Goal: Transaction & Acquisition: Book appointment/travel/reservation

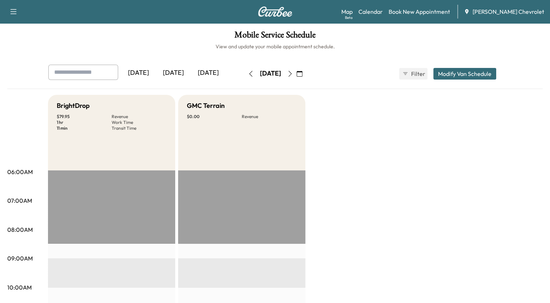
click at [302, 73] on icon "button" at bounding box center [299, 74] width 6 height 6
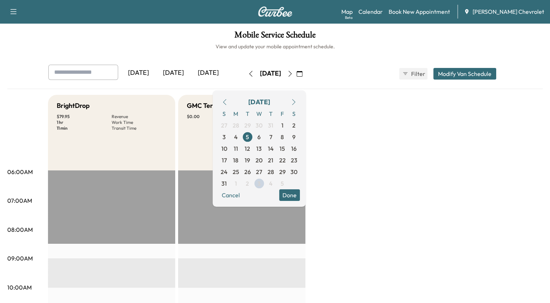
click at [296, 100] on icon "button" at bounding box center [294, 102] width 6 height 6
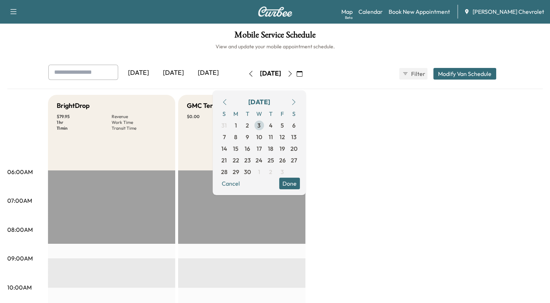
click at [260, 126] on span "3" at bounding box center [258, 125] width 3 height 9
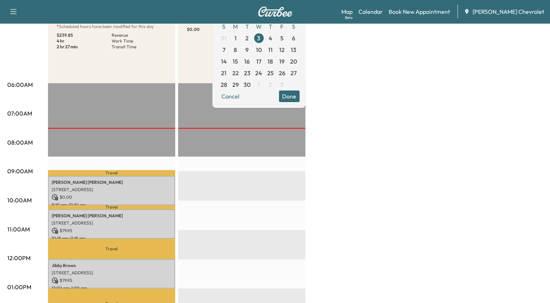
scroll to position [73, 0]
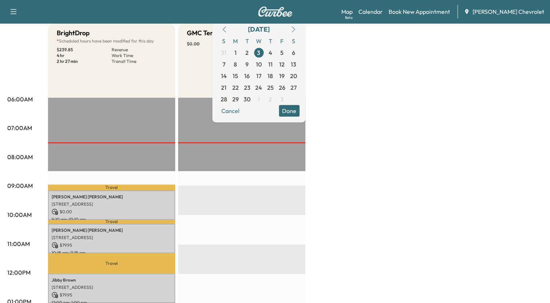
click at [426, 126] on div "BrightDrop * Scheduled hours have been modified for this day $ 239.85 Revenue 4…" at bounding box center [295, 294] width 494 height 545
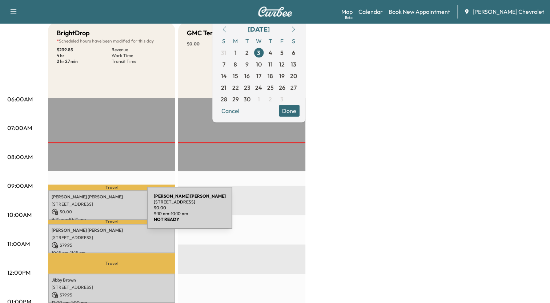
click at [93, 212] on p "$ 0.00" at bounding box center [112, 211] width 120 height 7
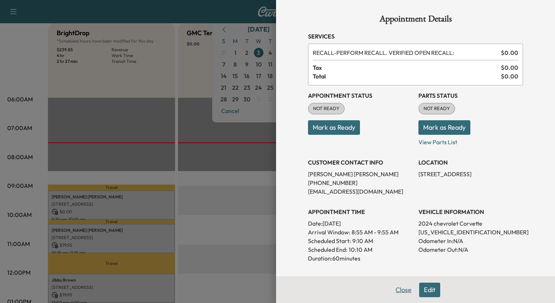
click at [395, 291] on button "Close" at bounding box center [403, 290] width 25 height 15
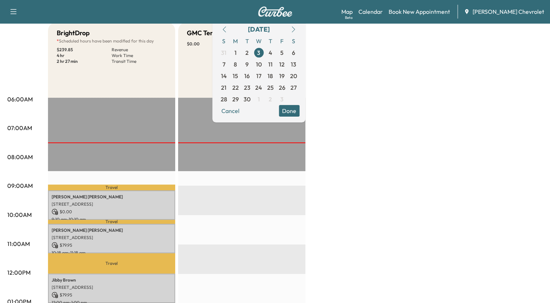
click at [299, 108] on button "Done" at bounding box center [289, 111] width 21 height 12
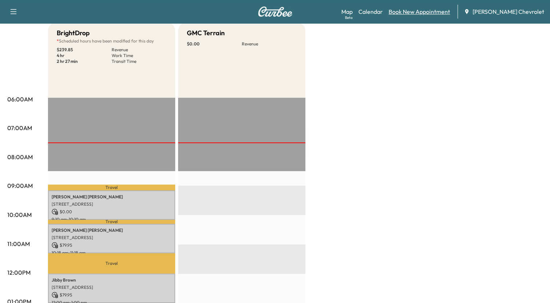
click at [432, 9] on link "Book New Appointment" at bounding box center [418, 11] width 61 height 9
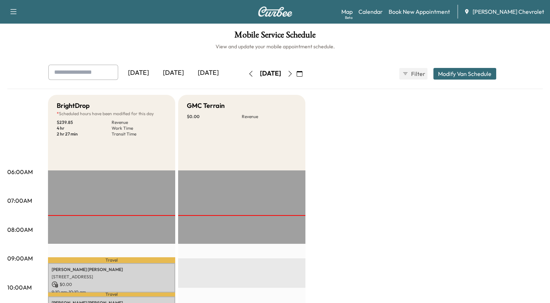
click at [293, 73] on icon "button" at bounding box center [290, 74] width 6 height 6
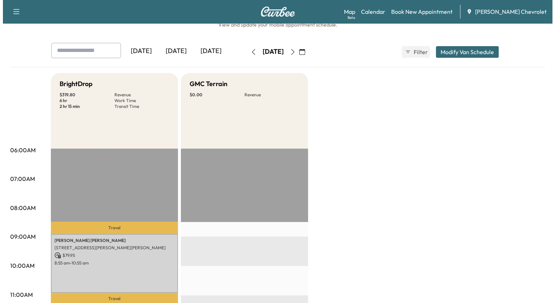
scroll to position [15, 0]
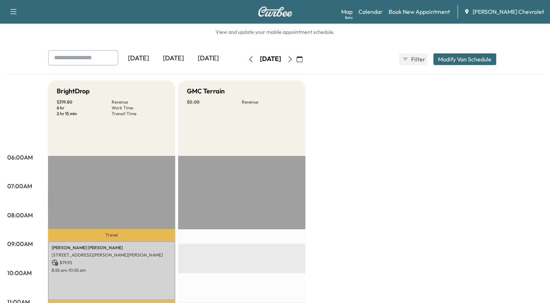
click at [248, 58] on icon "button" at bounding box center [251, 59] width 6 height 6
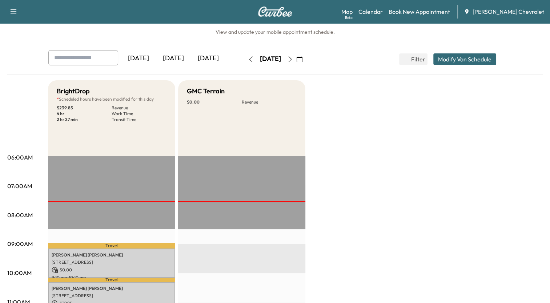
click at [469, 58] on button "Modify Van Schedule" at bounding box center [464, 59] width 63 height 12
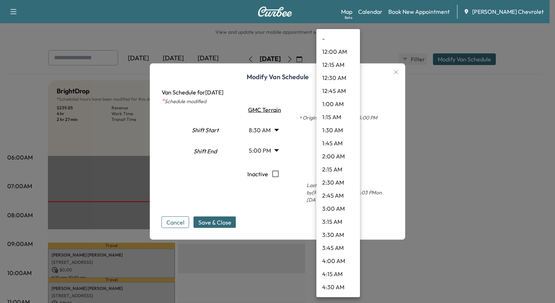
click at [340, 133] on body "Support Log Out Map Beta Calendar Book New Appointment Tom Gill Chevrolet Mobil…" at bounding box center [277, 136] width 555 height 303
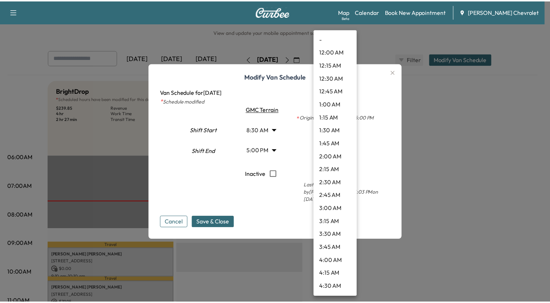
scroll to position [333, 0]
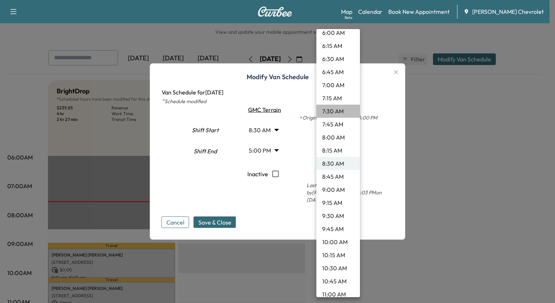
click at [339, 110] on li "7:30 AM" at bounding box center [338, 111] width 44 height 13
type input "***"
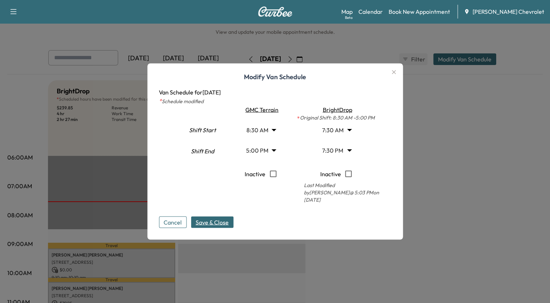
click at [226, 220] on span "Save & Close" at bounding box center [211, 222] width 33 height 9
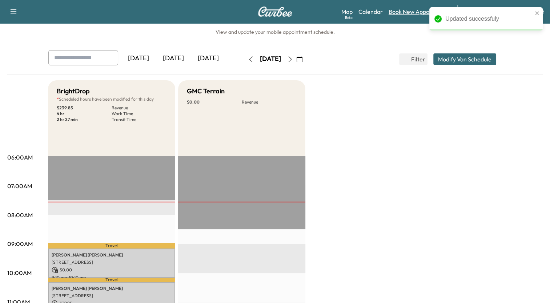
click at [409, 12] on link "Book New Appointment" at bounding box center [418, 11] width 61 height 9
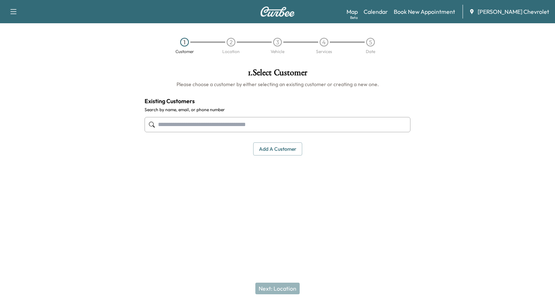
click at [296, 125] on input "text" at bounding box center [278, 124] width 266 height 15
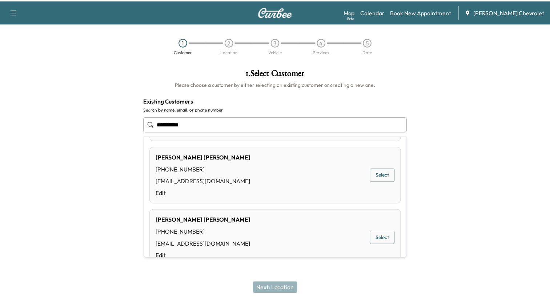
scroll to position [116, 0]
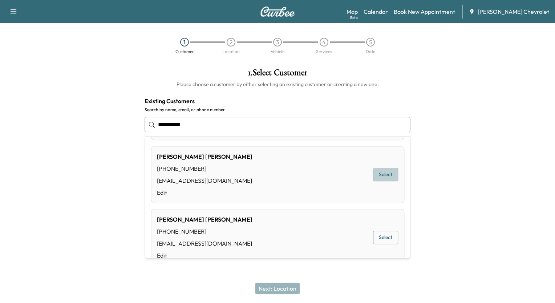
click at [383, 170] on button "Select" at bounding box center [385, 174] width 25 height 13
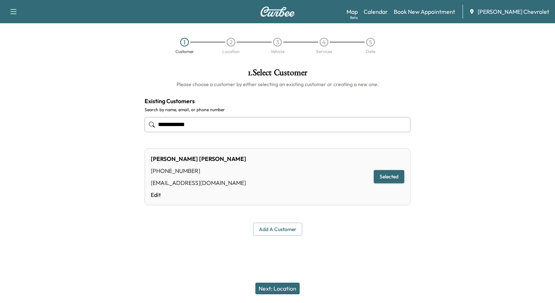
type input "**********"
click at [275, 289] on button "Next: Location" at bounding box center [277, 289] width 44 height 12
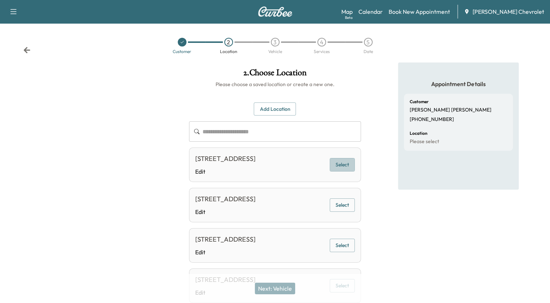
click at [344, 165] on button "Select" at bounding box center [341, 164] width 25 height 13
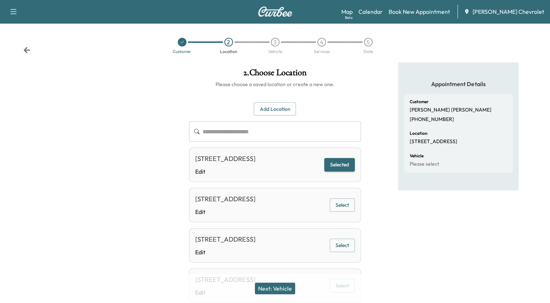
click at [287, 287] on button "Next: Vehicle" at bounding box center [275, 289] width 40 height 12
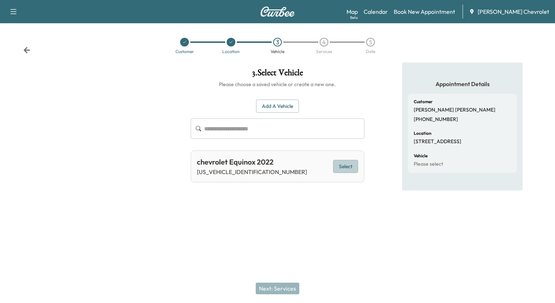
click at [341, 165] on button "Select" at bounding box center [345, 166] width 25 height 13
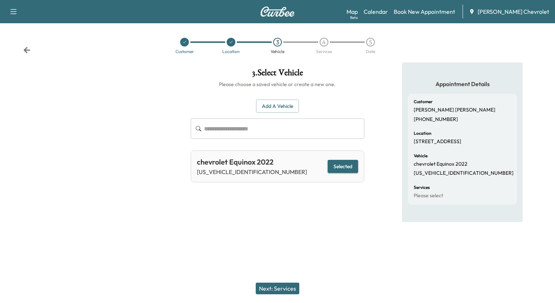
click at [288, 285] on button "Next: Services" at bounding box center [278, 289] width 44 height 12
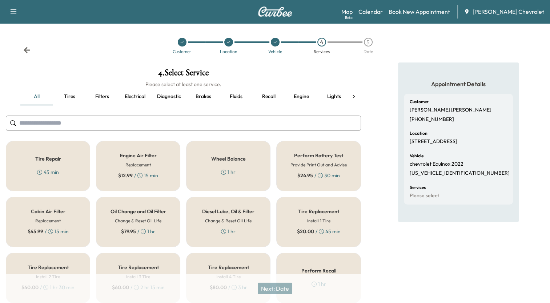
click at [150, 210] on h5 "Oil Change and Oil Filter" at bounding box center [138, 211] width 56 height 5
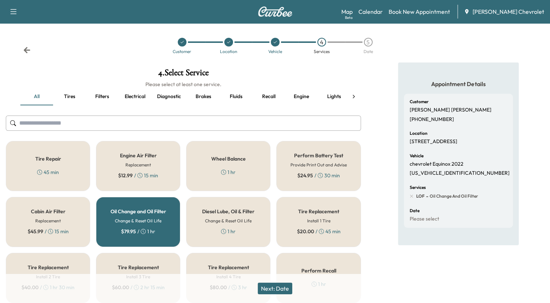
click at [277, 284] on button "Next: Date" at bounding box center [275, 289] width 35 height 12
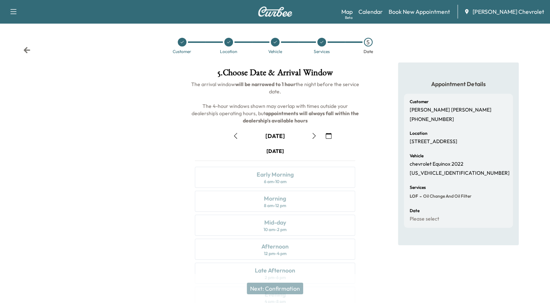
click at [234, 134] on icon "button" at bounding box center [235, 136] width 6 height 6
click at [277, 172] on div "Early Morning" at bounding box center [274, 174] width 37 height 9
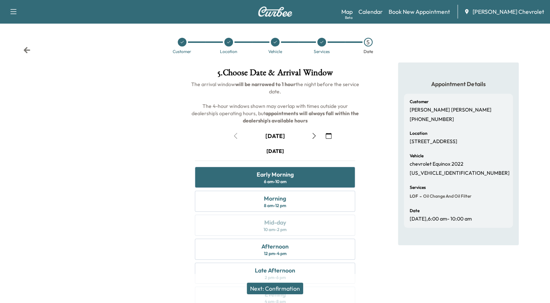
click at [265, 285] on button "Next: Confirmation" at bounding box center [275, 289] width 56 height 12
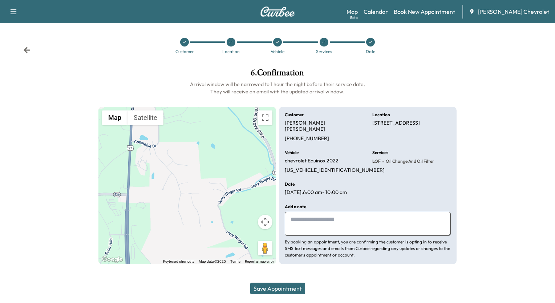
click at [277, 290] on button "Save Appointment" at bounding box center [277, 289] width 55 height 12
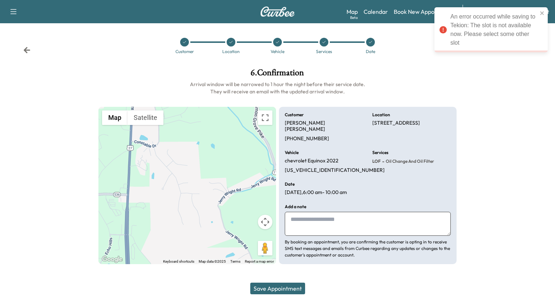
click at [27, 49] on icon at bounding box center [26, 49] width 7 height 7
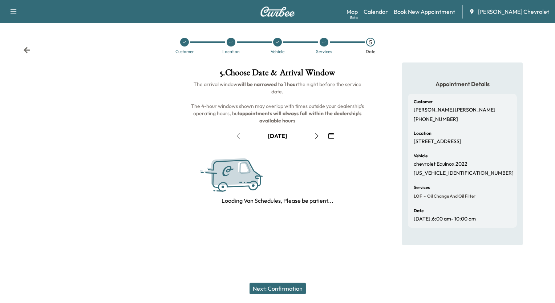
click at [27, 49] on icon at bounding box center [26, 49] width 7 height 7
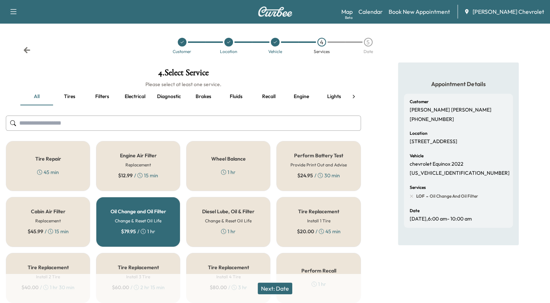
click at [279, 286] on button "Next: Date" at bounding box center [275, 289] width 35 height 12
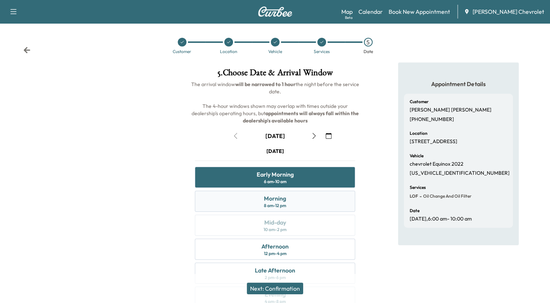
click at [295, 201] on div "Morning 8 am - 12 pm" at bounding box center [275, 201] width 160 height 21
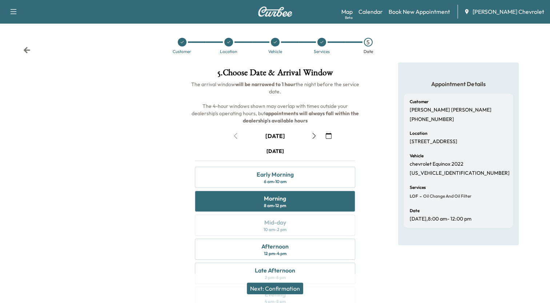
click at [279, 287] on button "Next: Confirmation" at bounding box center [275, 289] width 56 height 12
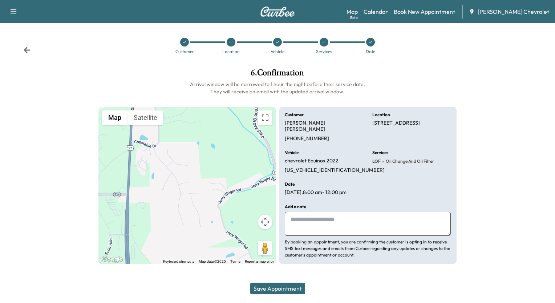
click at [272, 288] on button "Save Appointment" at bounding box center [277, 289] width 55 height 12
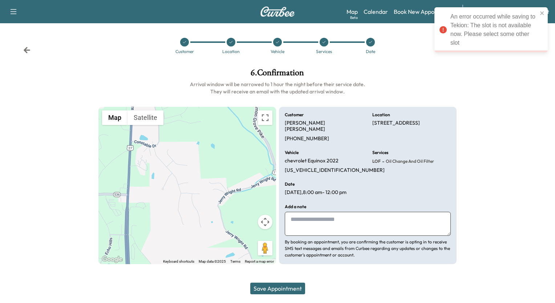
click at [25, 50] on icon at bounding box center [27, 50] width 7 height 6
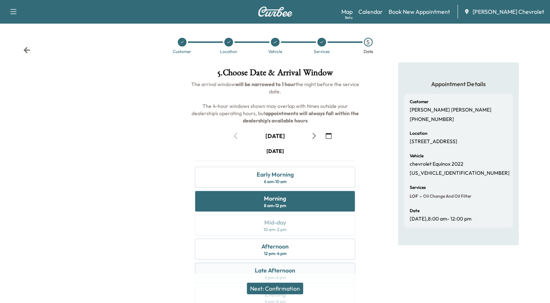
click at [298, 272] on div "Late Afternoon 2 pm - 6 pm" at bounding box center [275, 273] width 160 height 21
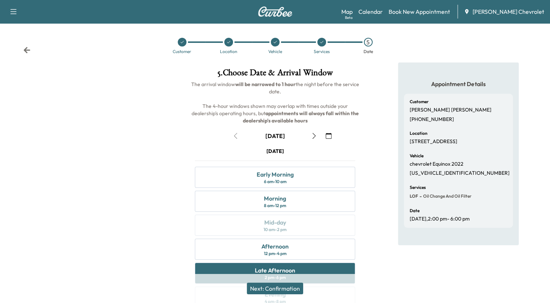
click at [296, 287] on button "Next: Confirmation" at bounding box center [275, 289] width 56 height 12
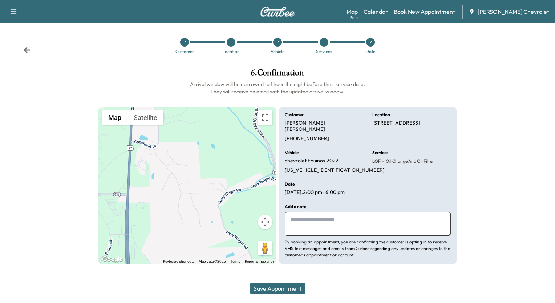
click at [296, 287] on button "Save Appointment" at bounding box center [277, 289] width 55 height 12
click at [28, 50] on icon at bounding box center [27, 50] width 7 height 6
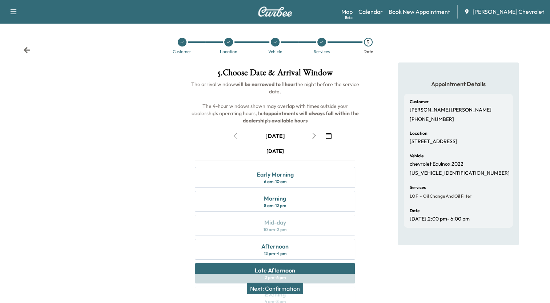
click at [28, 50] on icon at bounding box center [27, 50] width 7 height 6
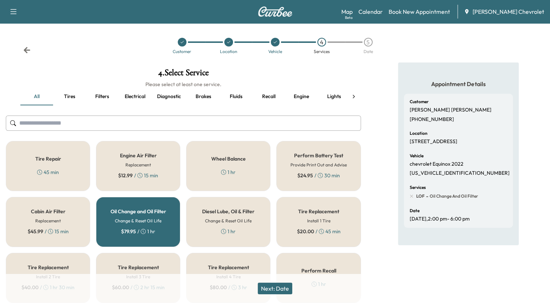
click at [276, 287] on button "Next: Date" at bounding box center [275, 289] width 35 height 12
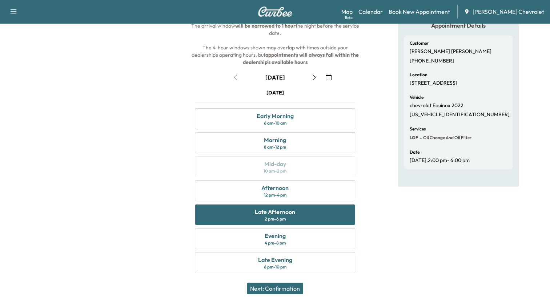
scroll to position [59, 0]
click at [304, 244] on div "Evening 4 pm - 8 pm" at bounding box center [275, 237] width 160 height 21
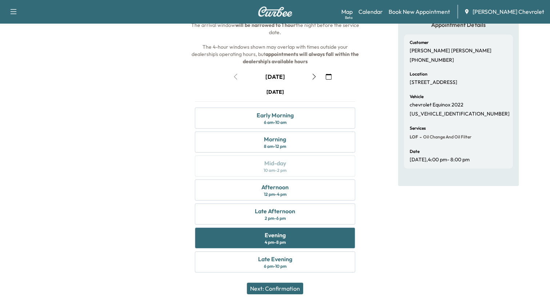
click at [297, 287] on button "Next: Confirmation" at bounding box center [275, 289] width 56 height 12
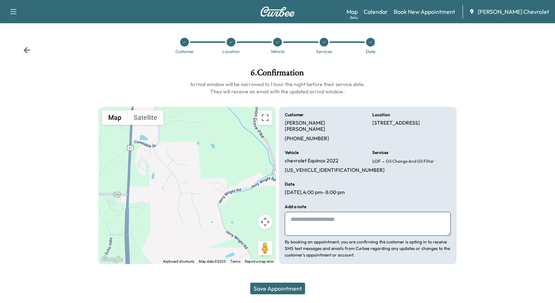
click at [297, 287] on button "Save Appointment" at bounding box center [277, 289] width 55 height 12
click at [26, 53] on icon at bounding box center [26, 49] width 7 height 7
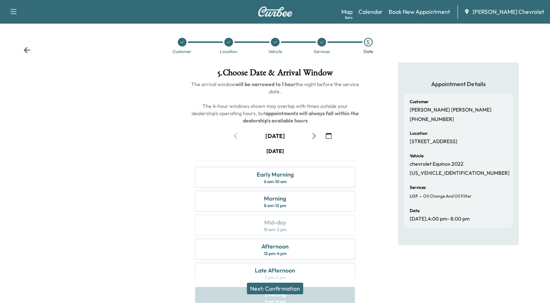
click at [26, 53] on icon at bounding box center [26, 49] width 7 height 7
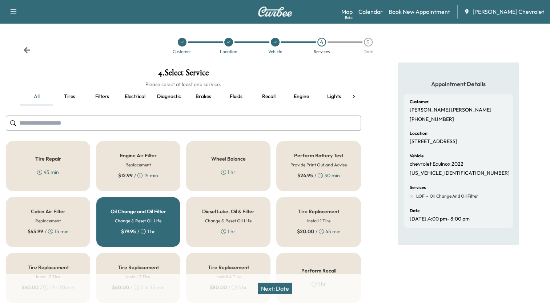
click at [276, 288] on button "Next: Date" at bounding box center [275, 289] width 35 height 12
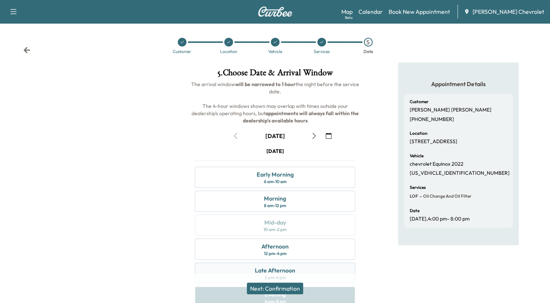
click at [277, 269] on div "Late Afternoon" at bounding box center [275, 270] width 40 height 9
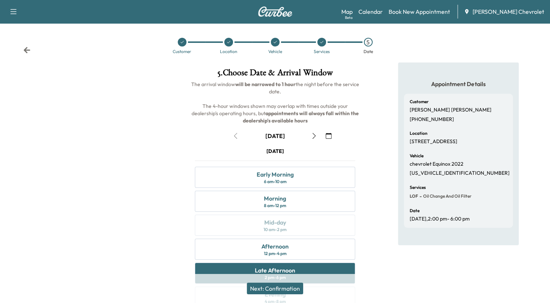
click at [292, 287] on button "Next: Confirmation" at bounding box center [275, 289] width 56 height 12
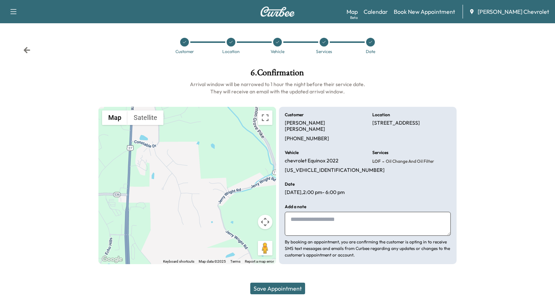
click at [292, 285] on button "Save Appointment" at bounding box center [277, 289] width 55 height 12
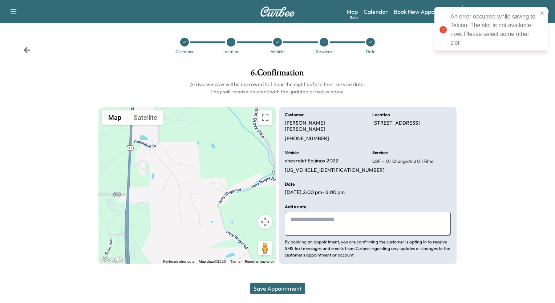
click at [25, 50] on icon at bounding box center [27, 50] width 7 height 6
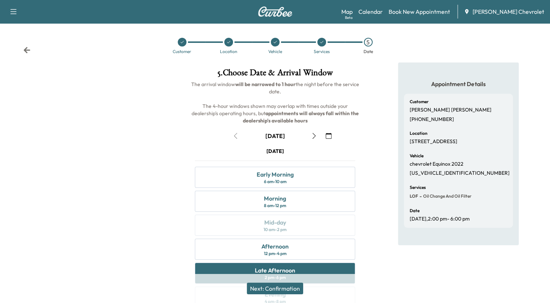
click at [16, 8] on icon "button" at bounding box center [13, 11] width 9 height 9
click at [102, 8] on div "Support Log Out Map Beta Calendar Book New Appointment Tom Gill Chevrolet" at bounding box center [275, 11] width 550 height 23
click at [314, 135] on icon "button" at bounding box center [314, 136] width 6 height 6
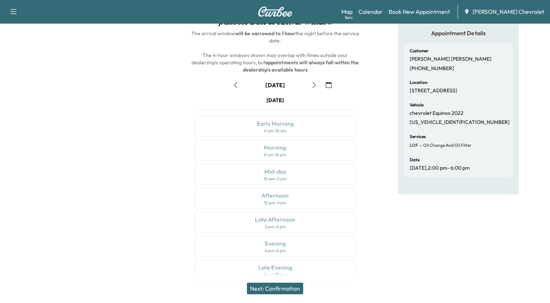
scroll to position [58, 0]
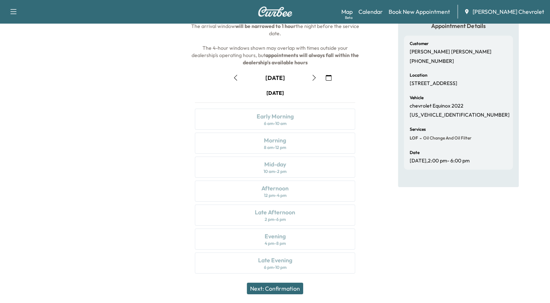
click at [312, 76] on icon "button" at bounding box center [314, 78] width 6 height 6
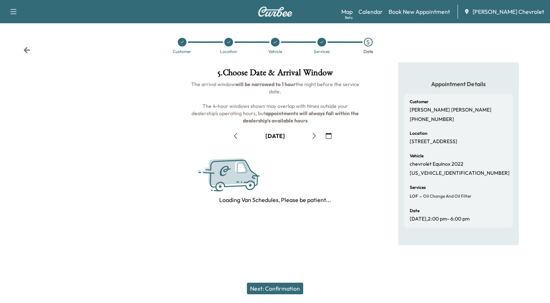
scroll to position [0, 0]
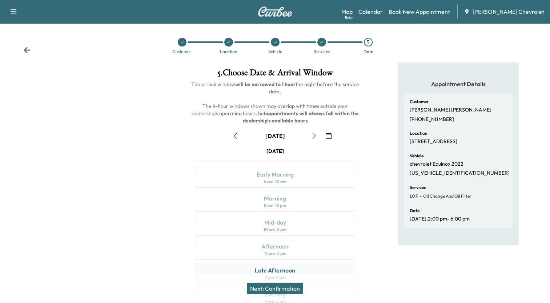
click at [279, 268] on div "Late Afternoon" at bounding box center [275, 270] width 40 height 9
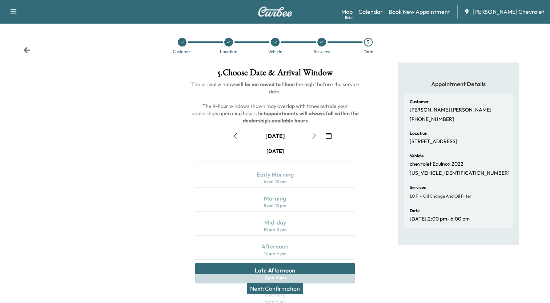
click at [278, 288] on button "Next: Confirmation" at bounding box center [275, 289] width 56 height 12
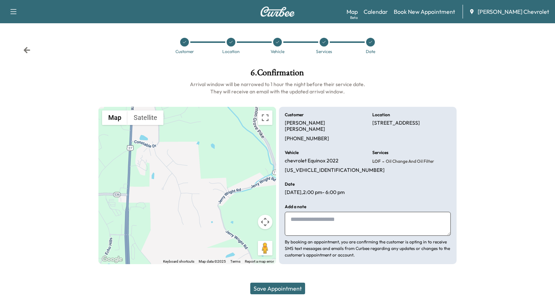
click at [278, 288] on button "Save Appointment" at bounding box center [277, 289] width 55 height 12
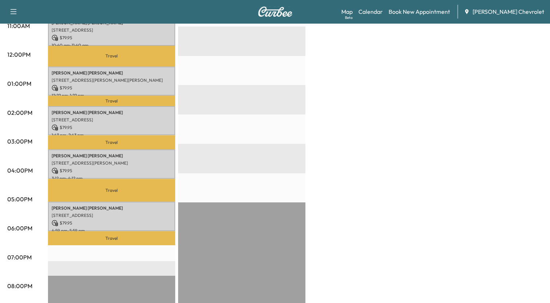
scroll to position [305, 0]
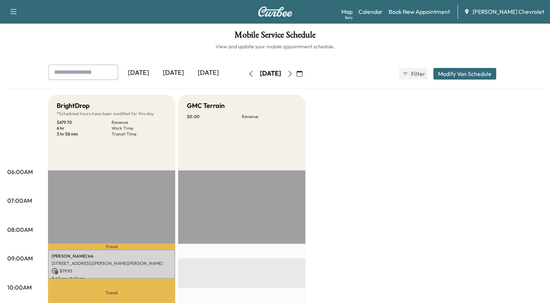
scroll to position [1, 0]
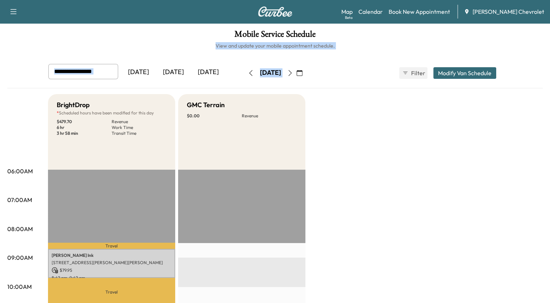
drag, startPoint x: 39, startPoint y: 45, endPoint x: 344, endPoint y: 83, distance: 307.4
click at [248, 72] on icon "button" at bounding box center [251, 73] width 6 height 6
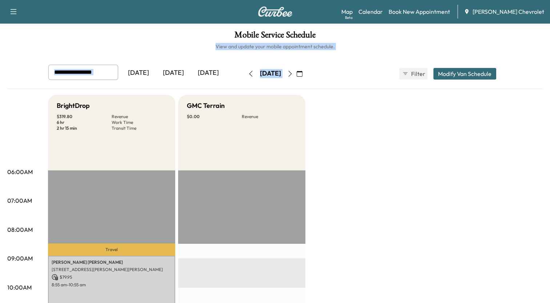
click at [248, 72] on icon "button" at bounding box center [251, 74] width 6 height 6
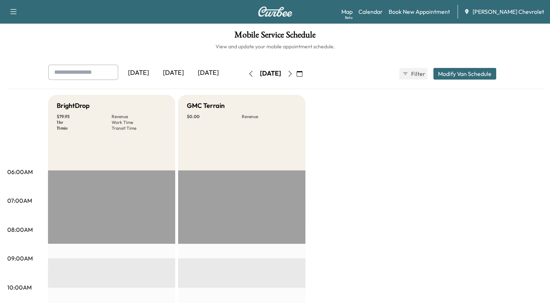
click at [302, 73] on icon "button" at bounding box center [299, 74] width 6 height 6
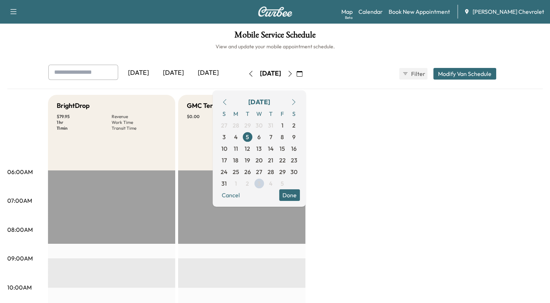
click at [296, 103] on icon "button" at bounding box center [294, 102] width 6 height 6
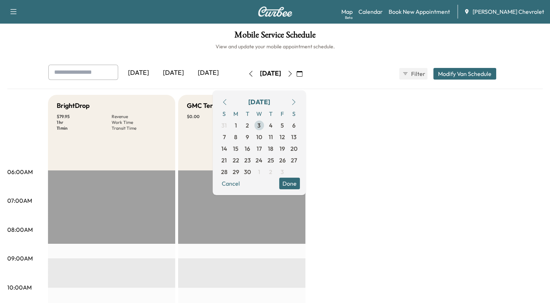
click at [260, 124] on span "3" at bounding box center [258, 125] width 3 height 9
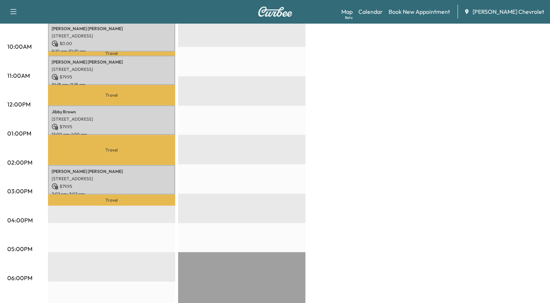
scroll to position [247, 0]
